Goal: Find specific page/section: Find specific page/section

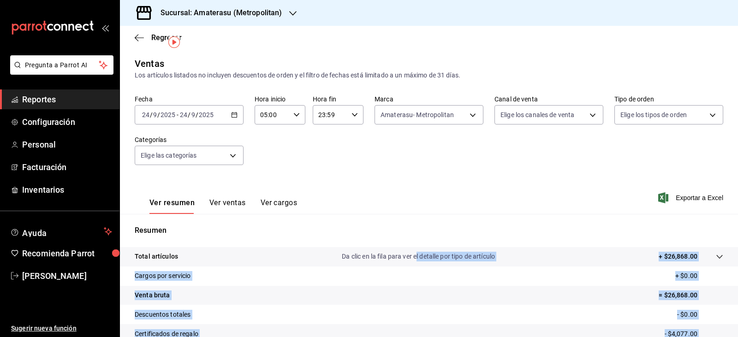
scroll to position [22, 0]
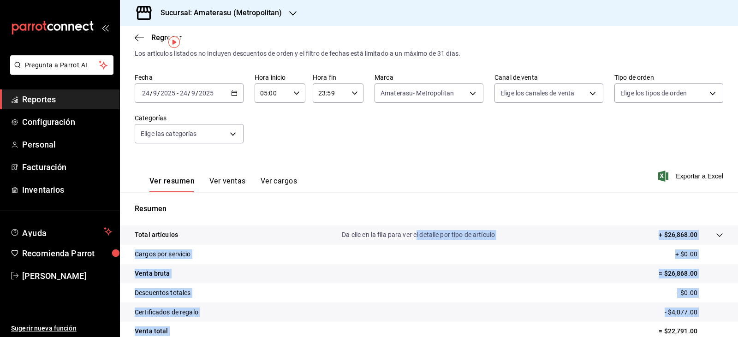
click at [431, 303] on tr "Certificados de regalo - $4,077.00" at bounding box center [429, 312] width 618 height 19
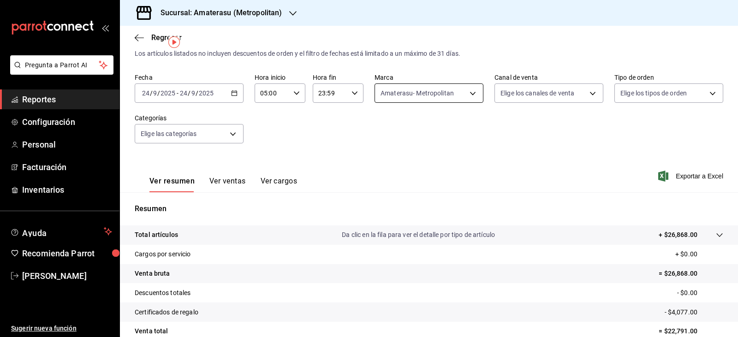
click at [393, 89] on body "Pregunta a Parrot AI Reportes Configuración Personal Facturación Inventarios Ay…" at bounding box center [369, 168] width 738 height 337
click at [389, 161] on label at bounding box center [384, 160] width 12 height 8
click at [386, 161] on input "checkbox" at bounding box center [382, 160] width 8 height 8
checkbox input "true"
type input "e4cd7fcb-d45b-43ae-a99f-ad4ccfcd9032"
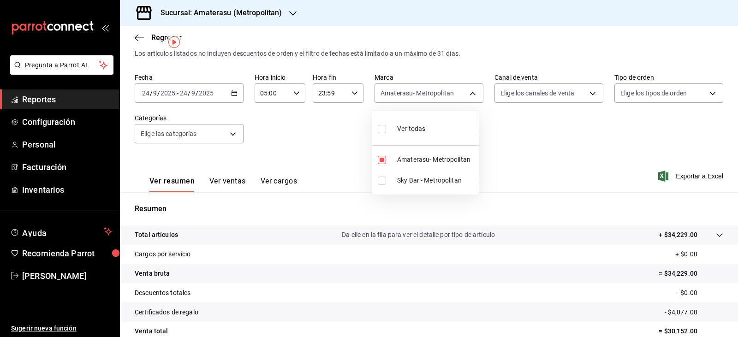
click at [558, 155] on div at bounding box center [369, 168] width 738 height 337
click at [558, 155] on div "Ver resumen Ver ventas Ver cargos Exportar a Excel" at bounding box center [429, 174] width 618 height 38
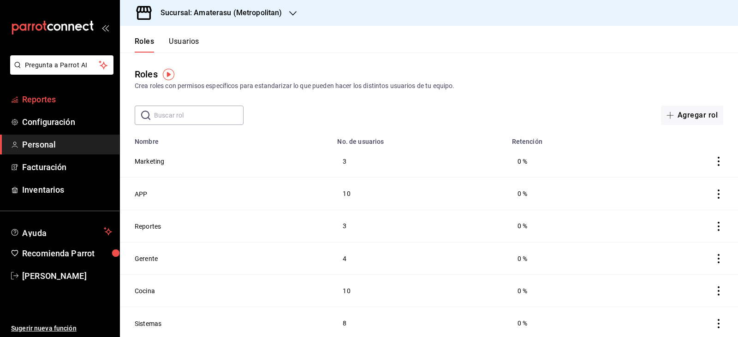
click at [34, 101] on span "Reportes" at bounding box center [67, 99] width 90 height 12
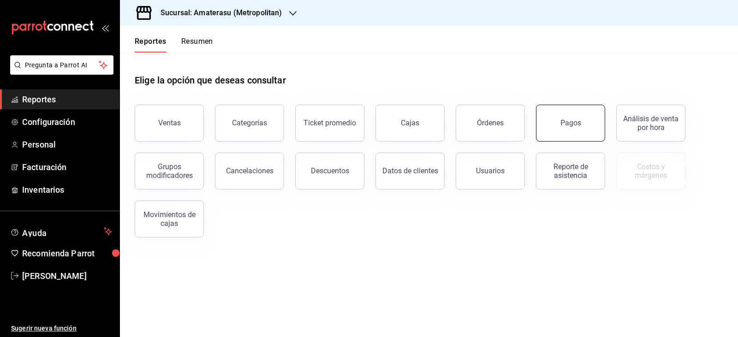
click at [580, 135] on button "Pagos" at bounding box center [570, 123] width 69 height 37
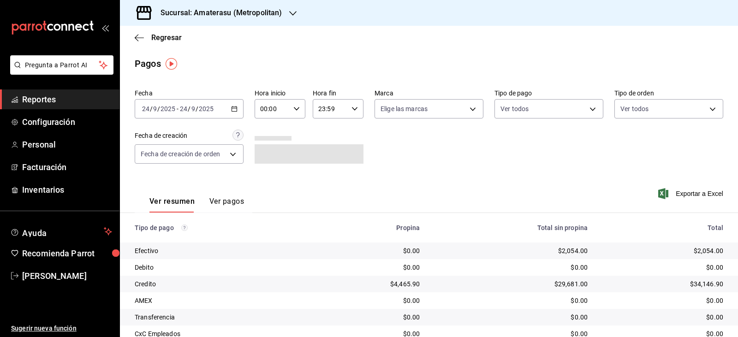
click at [295, 113] on div "00:00 Hora inicio" at bounding box center [280, 108] width 51 height 19
click at [268, 150] on span "05" at bounding box center [266, 150] width 11 height 7
type input "05:00"
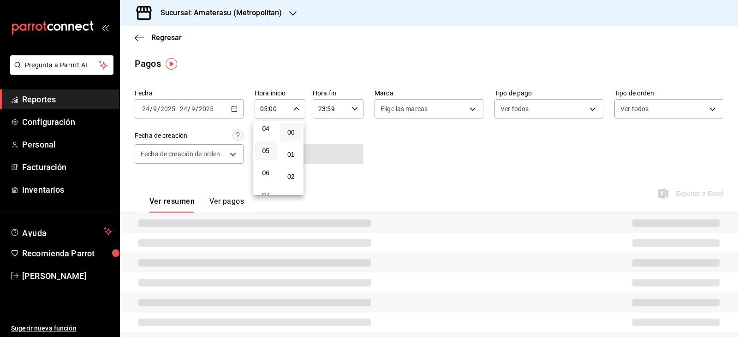
click at [418, 160] on div at bounding box center [369, 168] width 738 height 337
click at [416, 159] on div "Fecha 2025-09-24 24 / 9 / 2025 - 2025-09-24 24 / 9 / 2025 Hora inicio 05:00 Hor…" at bounding box center [429, 130] width 589 height 90
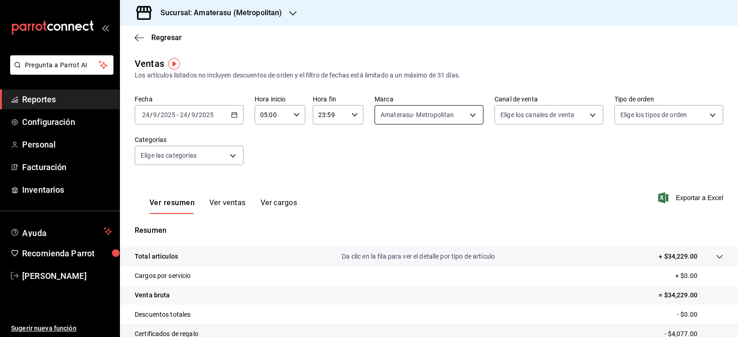
click at [395, 105] on body "Pregunta a Parrot AI Reportes Configuración Personal Facturación Inventarios Ay…" at bounding box center [369, 168] width 738 height 337
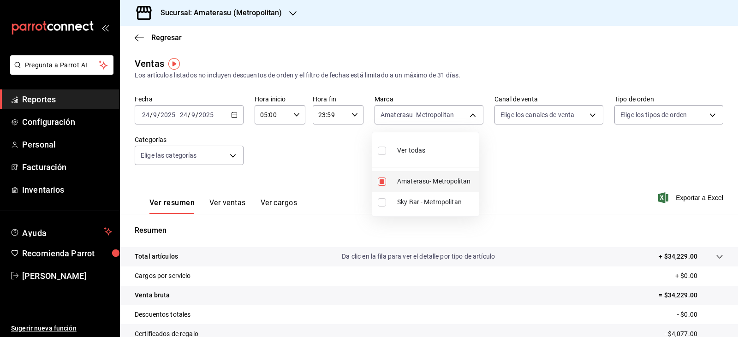
click at [384, 181] on input "checkbox" at bounding box center [382, 182] width 8 height 8
checkbox input "false"
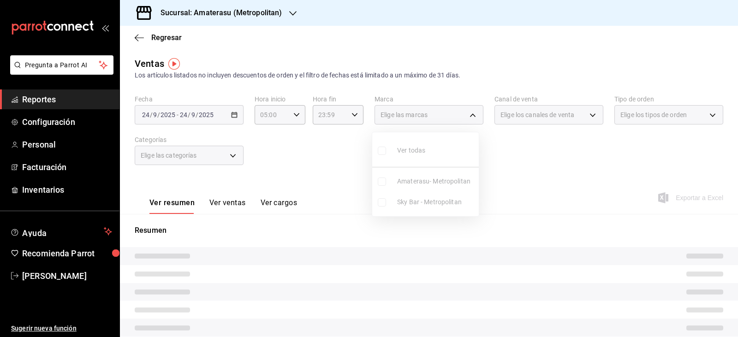
click at [384, 181] on ul "Ver todas Amaterasu- Metropolitan Sky Bar - Metropolitan" at bounding box center [425, 174] width 107 height 84
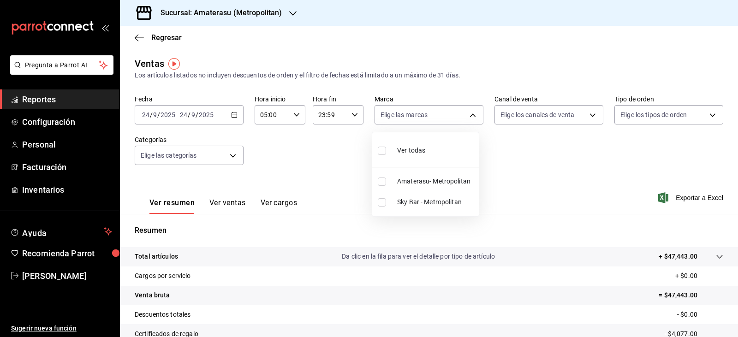
click at [383, 180] on input "checkbox" at bounding box center [382, 182] width 8 height 8
checkbox input "true"
type input "e4cd7fcb-d45b-43ae-a99f-ad4ccfcd9032"
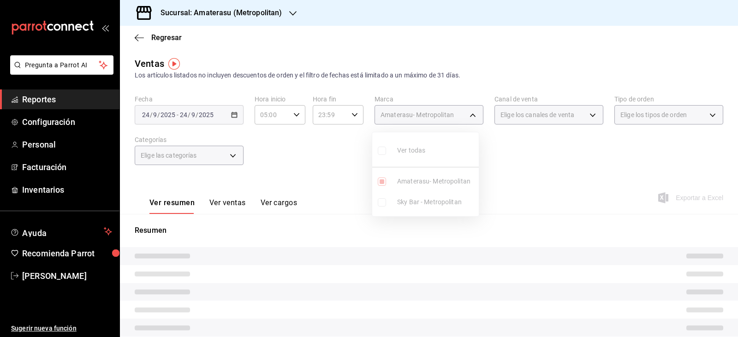
click at [518, 154] on div at bounding box center [369, 168] width 738 height 337
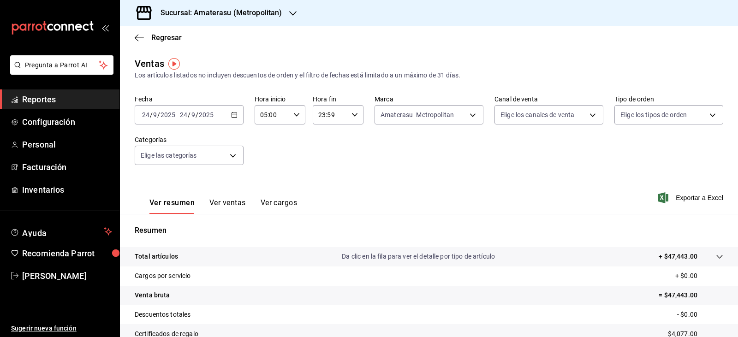
click at [518, 154] on div "Ver todas Amaterasu- Metropolitan Sky Bar - Metropolitan" at bounding box center [369, 168] width 738 height 337
click at [421, 115] on body "Pregunta a Parrot AI Reportes Configuración Personal Facturación Inventarios Ay…" at bounding box center [369, 168] width 738 height 337
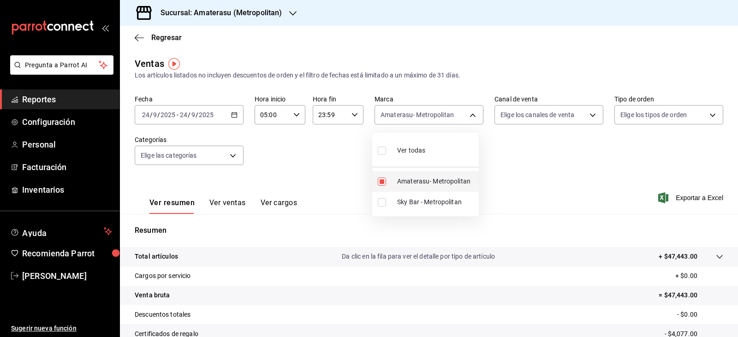
click at [410, 186] on span "Amaterasu- Metropolitan" at bounding box center [436, 182] width 78 height 10
checkbox input "false"
click at [407, 202] on span "Sky Bar - Metropolitan" at bounding box center [436, 202] width 78 height 10
type input "f3afaab8-8c3d-4e49-a299-af9bdf6027b2"
checkbox input "true"
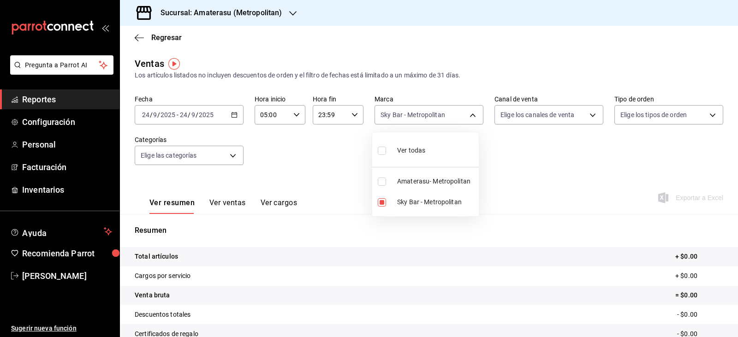
click at [507, 182] on div at bounding box center [369, 168] width 738 height 337
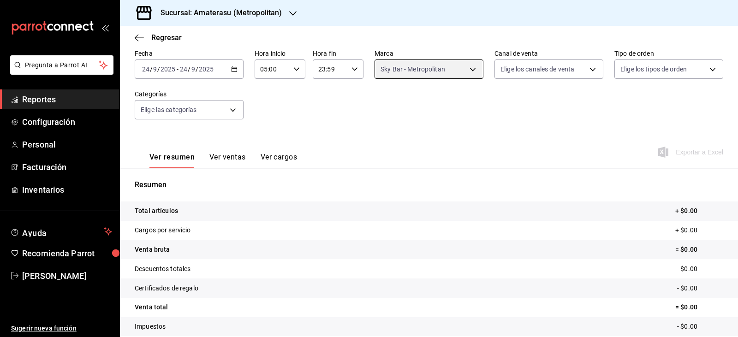
scroll to position [105, 0]
